Goal: Check status: Check status

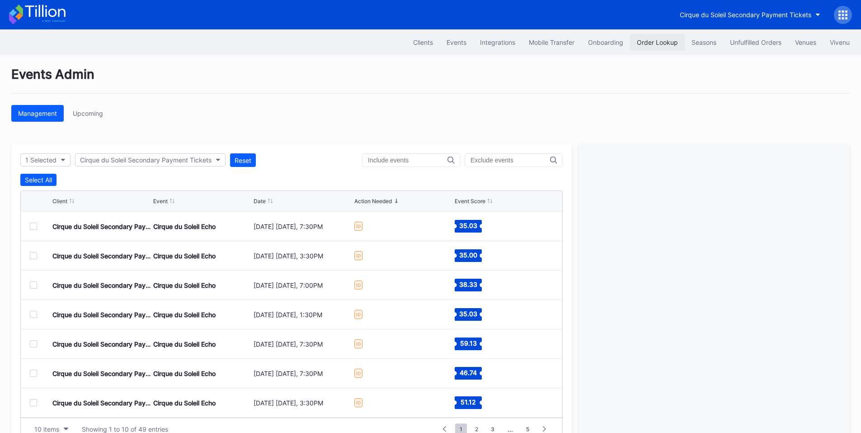
click at [657, 43] on div "Order Lookup" at bounding box center [657, 42] width 41 height 8
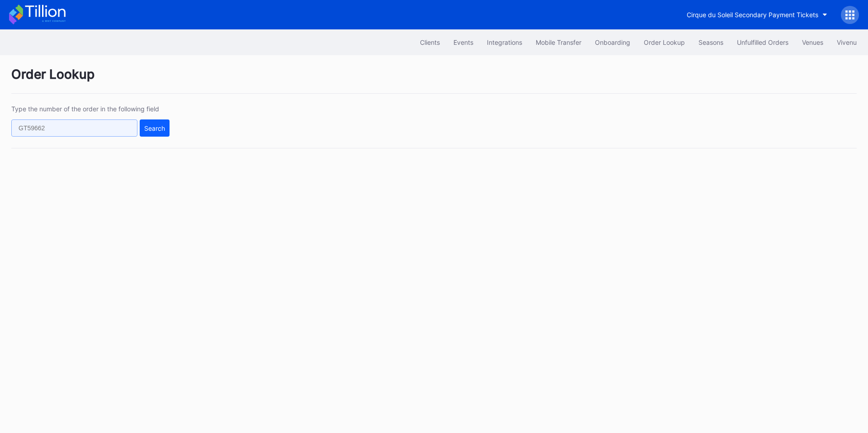
click at [108, 129] on input "text" at bounding box center [74, 127] width 126 height 17
paste input "421535200"
click at [156, 128] on div "Search" at bounding box center [154, 128] width 21 height 8
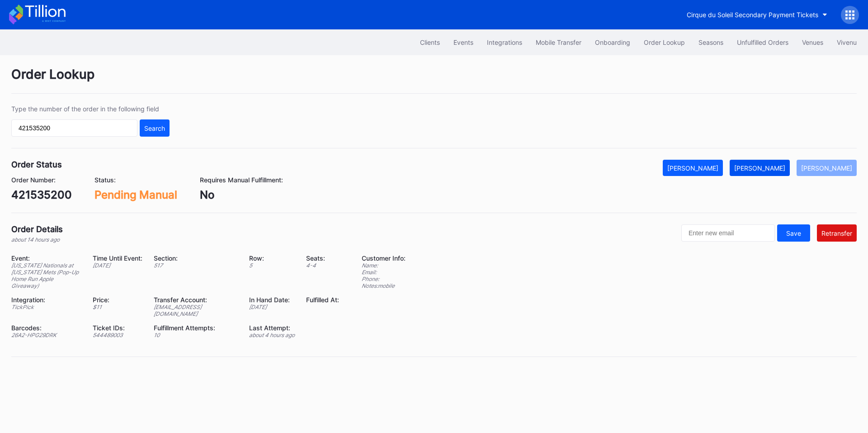
click at [770, 162] on button "[PERSON_NAME]" at bounding box center [760, 168] width 60 height 16
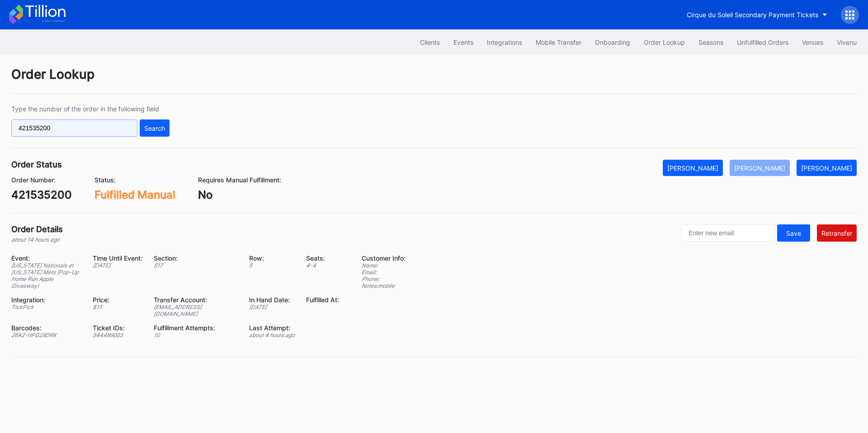
click at [88, 128] on input "421535200" at bounding box center [74, 127] width 126 height 17
paste input "743766254"
type input "743766254"
click at [161, 131] on div "Search" at bounding box center [154, 128] width 21 height 8
